Goal: Register for event/course

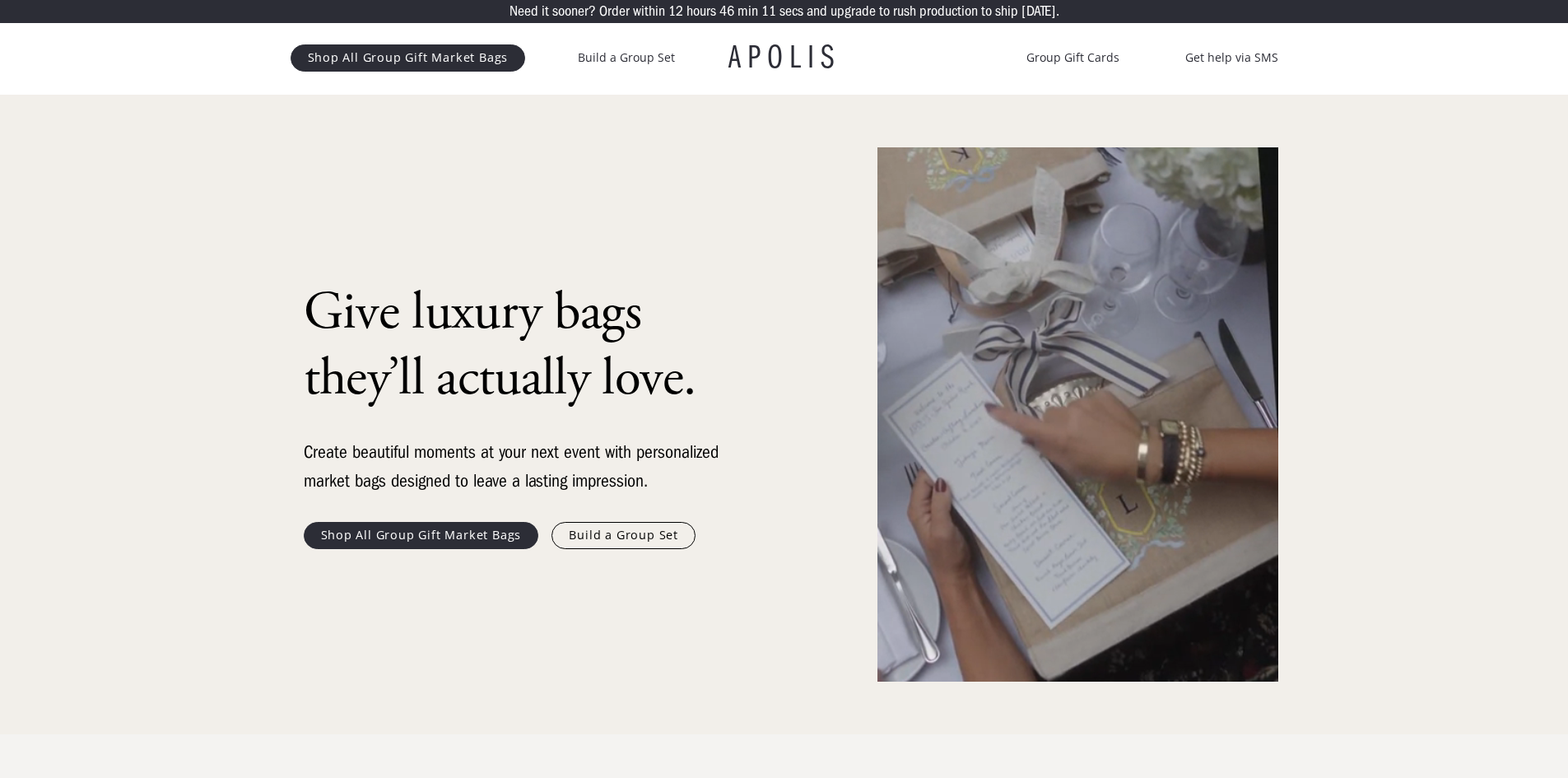
click at [358, 539] on link "Shop All Group Gift Market Bags" at bounding box center [421, 535] width 236 height 26
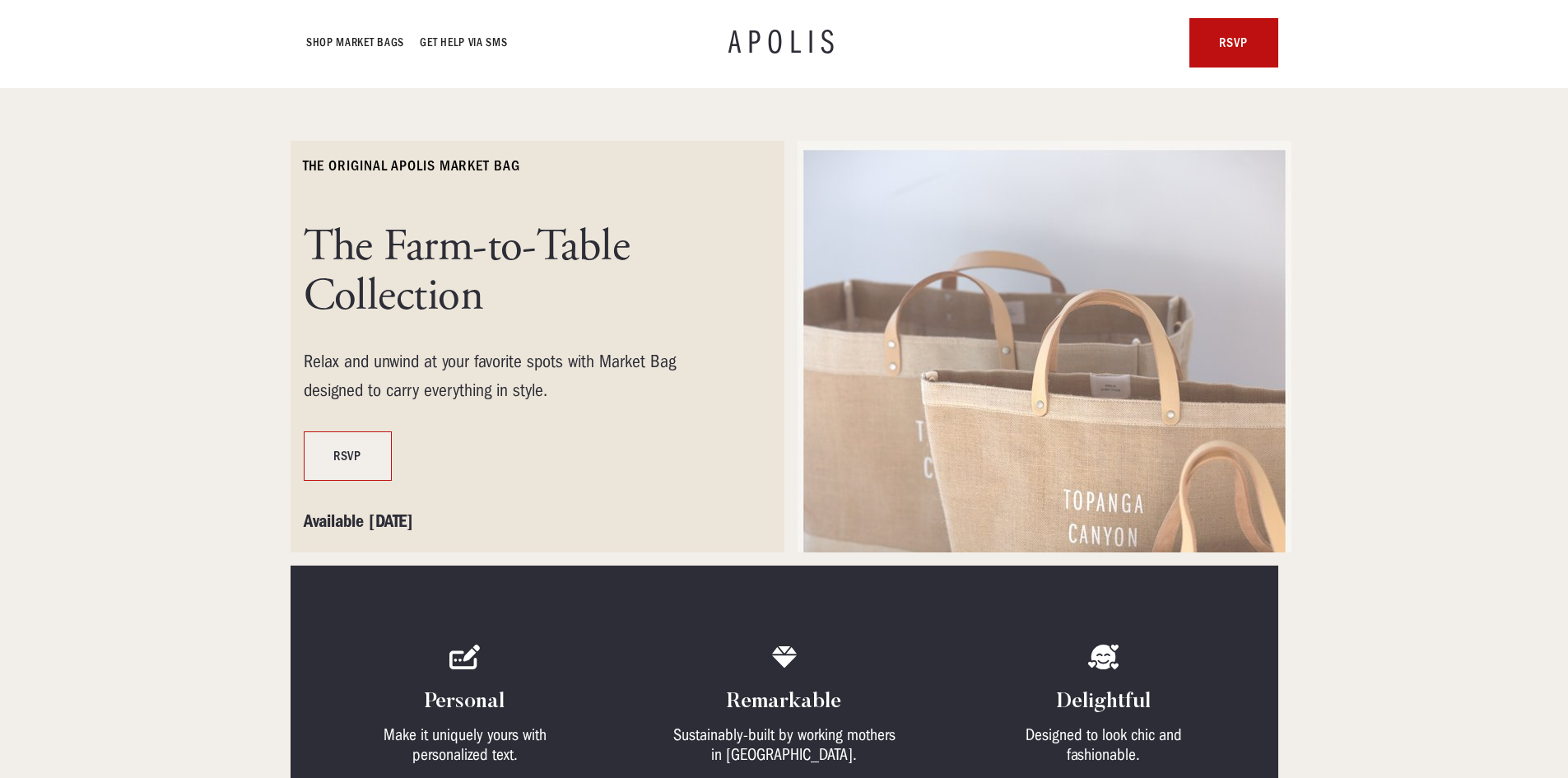
click at [345, 454] on link "RSVP" at bounding box center [347, 456] width 88 height 50
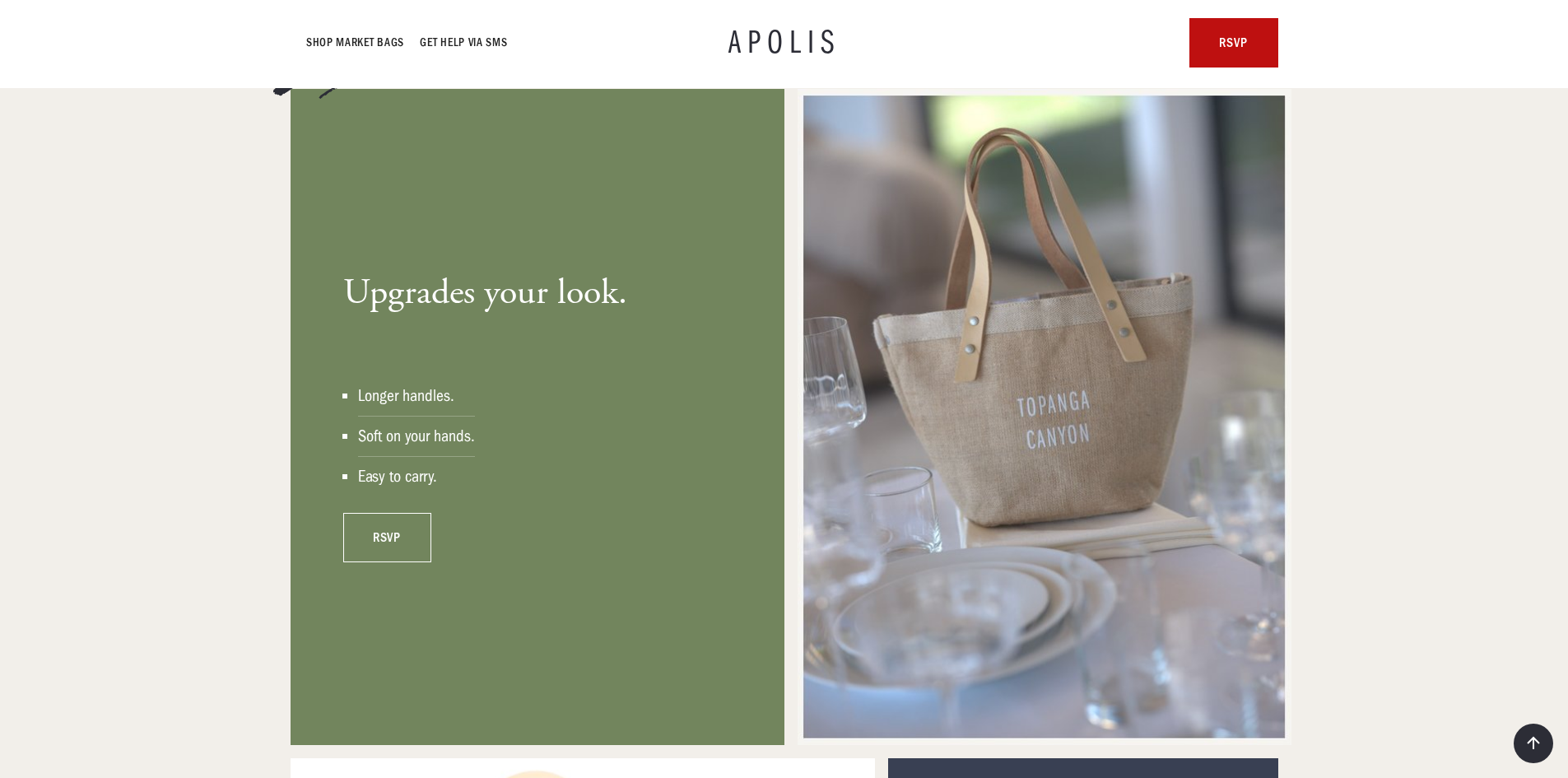
scroll to position [1152, 0]
